Goal: Task Accomplishment & Management: Complete application form

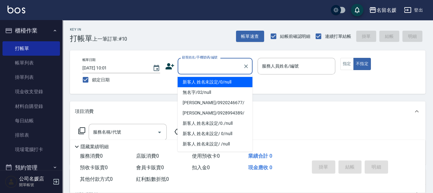
click at [209, 69] on input "顧客姓名/手機號碼/編號" at bounding box center [211, 66] width 60 height 11
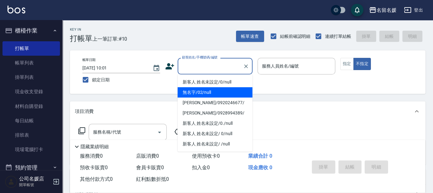
drag, startPoint x: 208, startPoint y: 94, endPoint x: 270, endPoint y: 50, distance: 75.5
click at [209, 93] on li "無名字/02/null" at bounding box center [215, 92] width 75 height 10
click at [280, 67] on label "服務人員姓名/編號" at bounding box center [280, 66] width 37 height 6
click at [280, 67] on input "服務人員姓名/編號" at bounding box center [297, 66] width 72 height 11
type input "無名字/02/null"
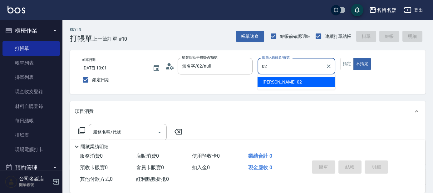
type input "02"
type button "false"
type input "[PERSON_NAME]-02"
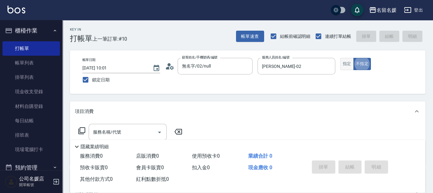
click at [346, 65] on button "指定" at bounding box center [347, 64] width 13 height 12
click at [121, 131] on input "服務名稱/代號" at bounding box center [123, 132] width 63 height 11
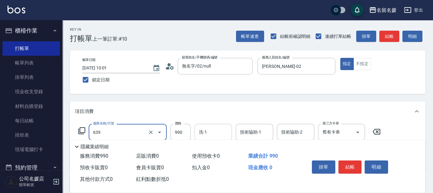
click at [219, 132] on input "洗-1" at bounding box center [213, 132] width 32 height 11
type input "(芙)蘆薈髮膜套卡(自材)(639)"
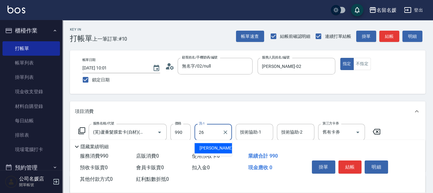
type input "[PERSON_NAME]-26"
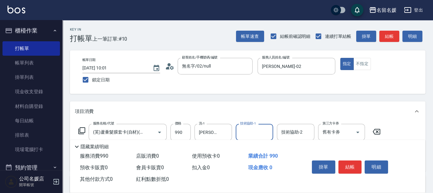
click at [261, 129] on input "技術協助-1" at bounding box center [255, 132] width 32 height 11
type input "[PERSON_NAME]-26"
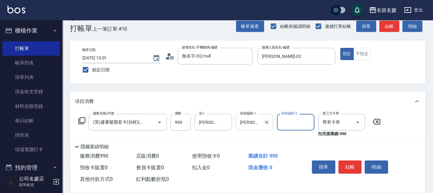
scroll to position [28, 0]
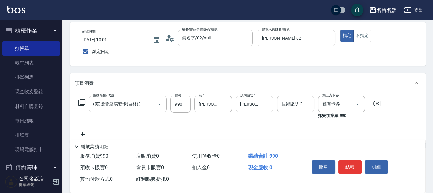
click at [81, 132] on icon at bounding box center [83, 133] width 16 height 7
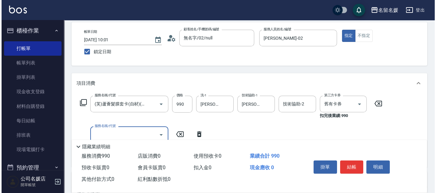
scroll to position [0, 0]
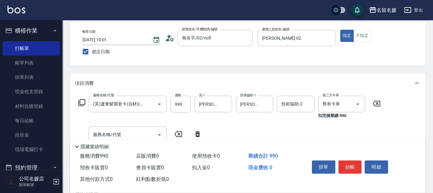
click at [83, 101] on icon at bounding box center [81, 102] width 7 height 7
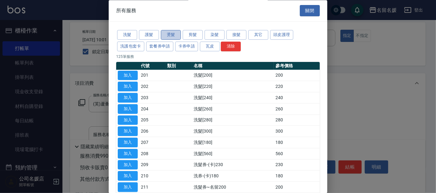
click at [164, 33] on button "燙髮" at bounding box center [171, 35] width 20 height 10
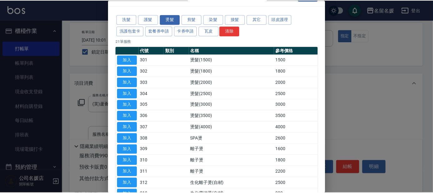
scroll to position [85, 0]
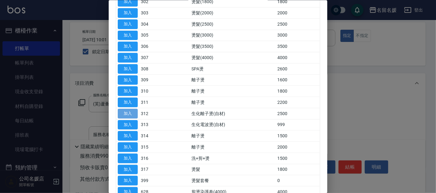
click at [122, 112] on button "加入" at bounding box center [128, 113] width 20 height 10
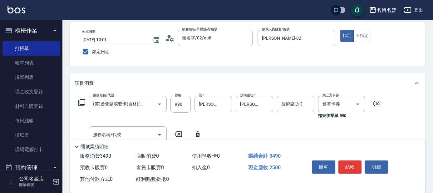
scroll to position [57, 0]
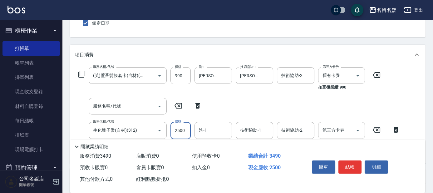
click at [188, 128] on input "2500" at bounding box center [181, 130] width 20 height 17
type input "2499"
click at [216, 132] on input "洗-1" at bounding box center [213, 130] width 32 height 11
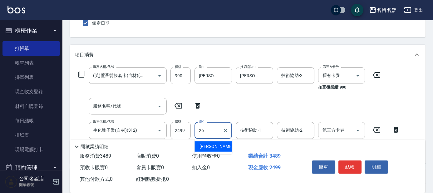
type input "[PERSON_NAME]-26"
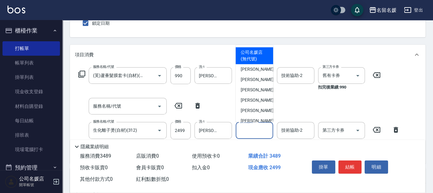
click at [252, 130] on input "技術協助-1" at bounding box center [255, 130] width 32 height 11
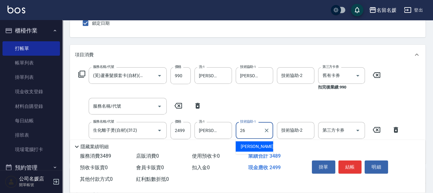
type input "[PERSON_NAME]-26"
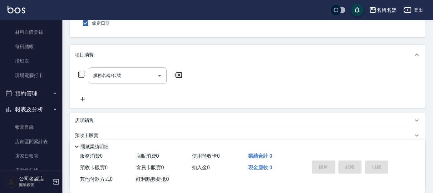
scroll to position [113, 0]
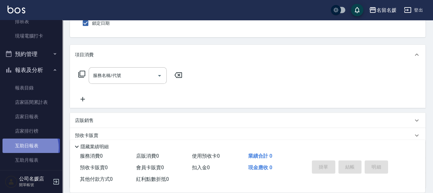
click at [26, 147] on link "互助日報表" at bounding box center [30, 145] width 57 height 14
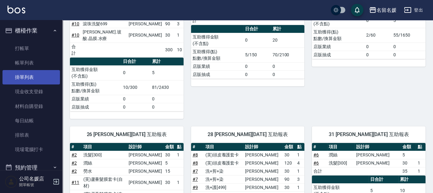
scroll to position [113, 0]
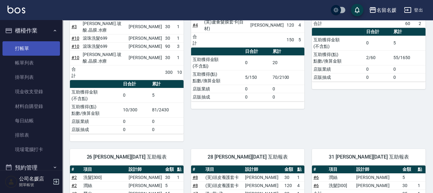
click at [34, 49] on link "打帳單" at bounding box center [30, 48] width 57 height 14
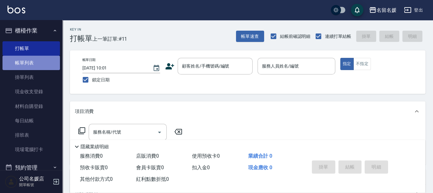
click at [41, 65] on link "帳單列表" at bounding box center [30, 63] width 57 height 14
click at [42, 63] on link "帳單列表" at bounding box center [30, 63] width 57 height 14
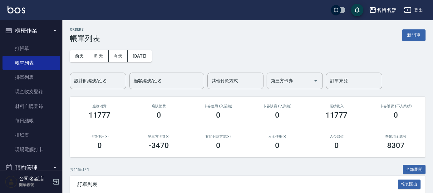
scroll to position [113, 0]
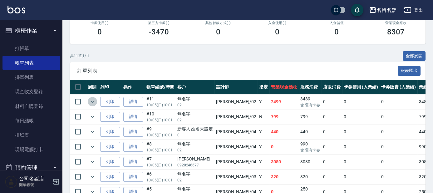
click at [91, 102] on icon "expand row" at bounding box center [92, 101] width 7 height 7
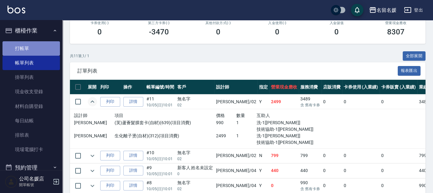
click at [34, 51] on link "打帳單" at bounding box center [30, 48] width 57 height 14
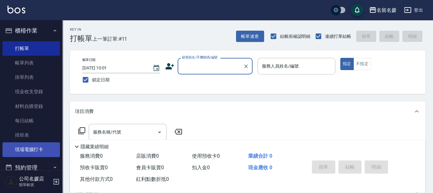
click at [35, 148] on link "現場電腦打卡" at bounding box center [30, 149] width 57 height 14
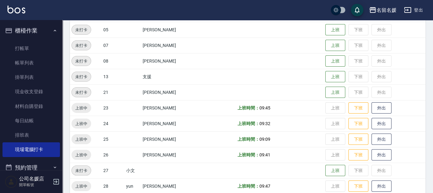
scroll to position [199, 0]
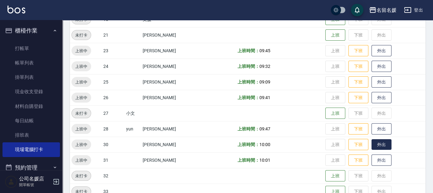
click at [378, 144] on button "外出" at bounding box center [382, 144] width 20 height 11
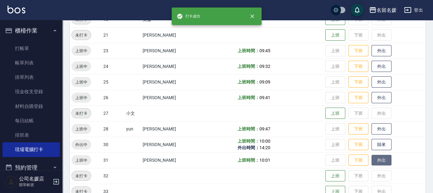
click at [374, 157] on button "外出" at bounding box center [382, 160] width 20 height 11
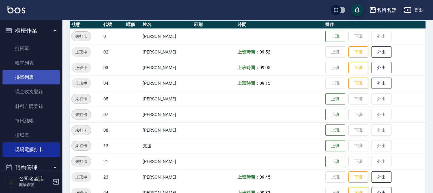
scroll to position [57, 0]
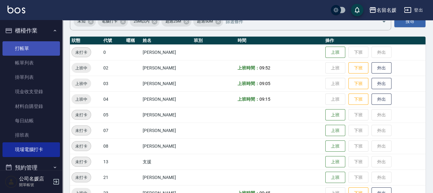
click at [34, 54] on link "打帳單" at bounding box center [30, 48] width 57 height 14
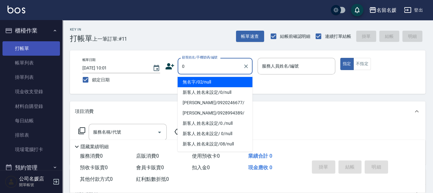
type input "0"
type input "03"
type button "true"
type input "無名字/02/null"
type input "[PERSON_NAME]-03"
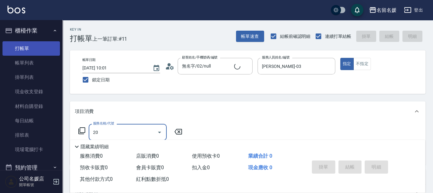
type input "209"
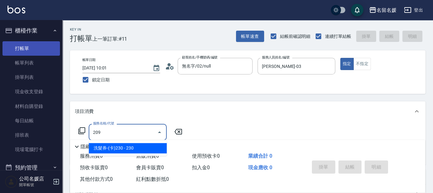
type input "新客人 姓名未設定/0/null"
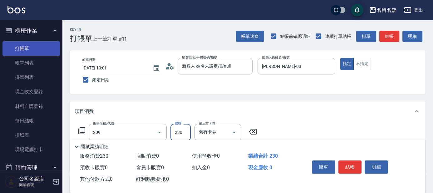
type input "洗髮券-(卡)230(209)"
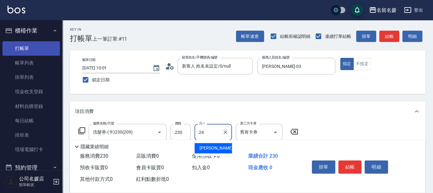
type input "[PERSON_NAME]-24"
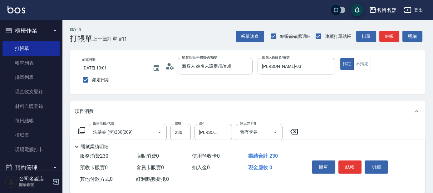
scroll to position [57, 0]
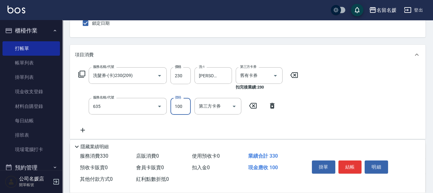
type input "[PERSON_NAME].玻酸.晶膜.水療(635)"
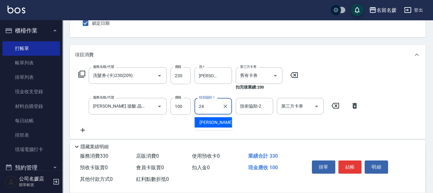
type input "[PERSON_NAME]-24"
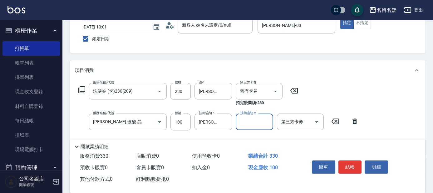
scroll to position [0, 0]
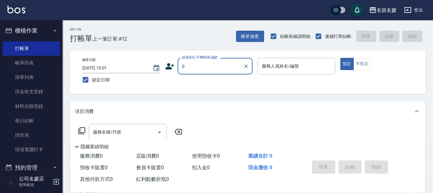
type input "0"
type input "13"
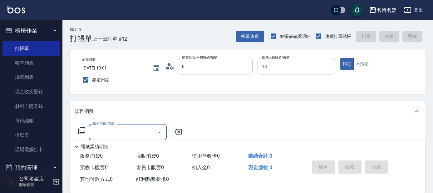
type input "無名字/02/null"
type input "支援-13"
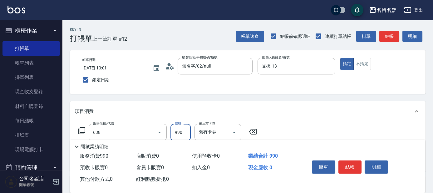
type input "(芙)頭皮養護套卡(638)"
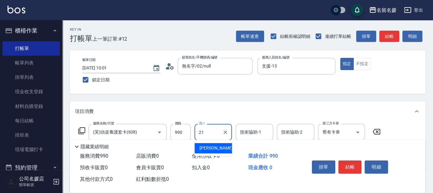
type input "[PERSON_NAME]-21"
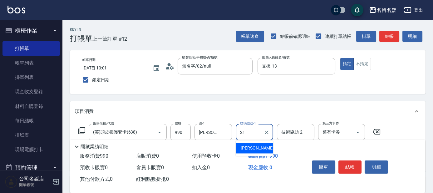
type input "[PERSON_NAME]-21"
